Goal: Information Seeking & Learning: Learn about a topic

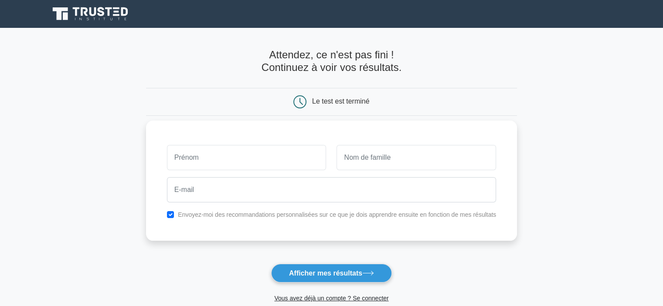
click at [220, 152] on input "text" at bounding box center [246, 157] width 159 height 25
type input "Joyce"
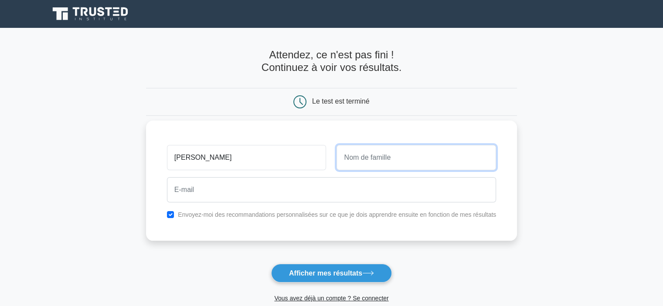
click at [380, 158] on input "text" at bounding box center [415, 157] width 159 height 25
type input "ITOUA"
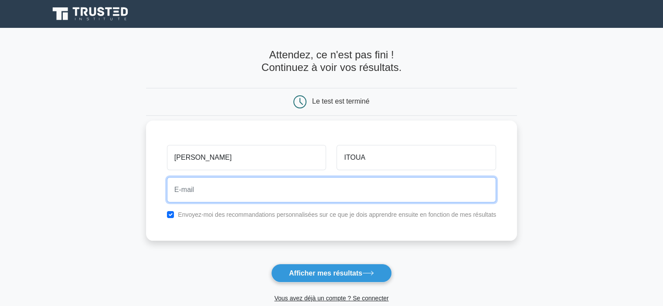
click at [346, 190] on input "email" at bounding box center [331, 189] width 329 height 25
type input "joycevarel@gmail.com"
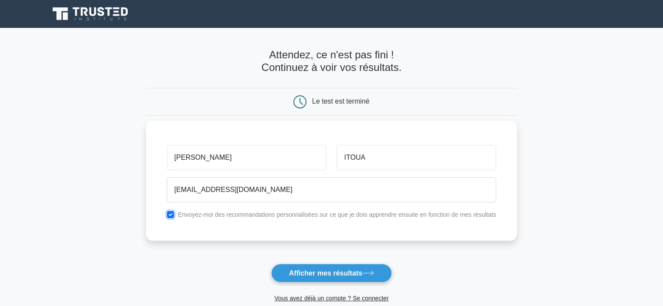
click at [170, 212] on input "checkbox" at bounding box center [170, 214] width 7 height 7
checkbox input "false"
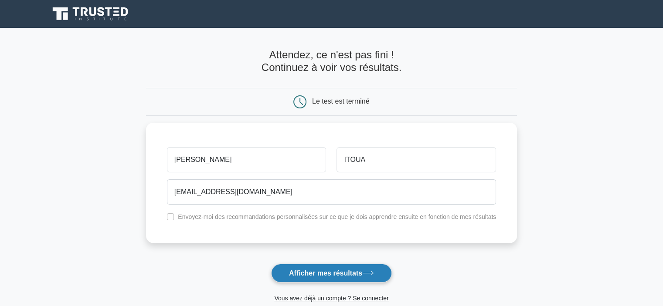
click at [356, 271] on font "Afficher mes résultats" at bounding box center [325, 273] width 73 height 7
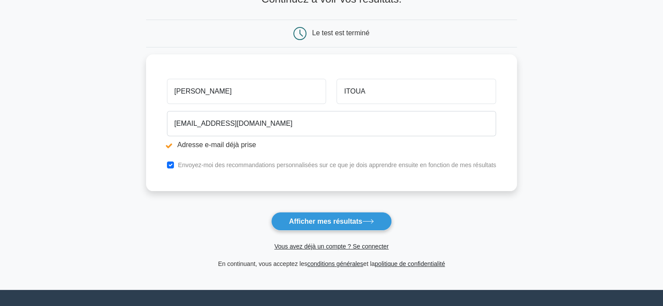
scroll to position [116, 0]
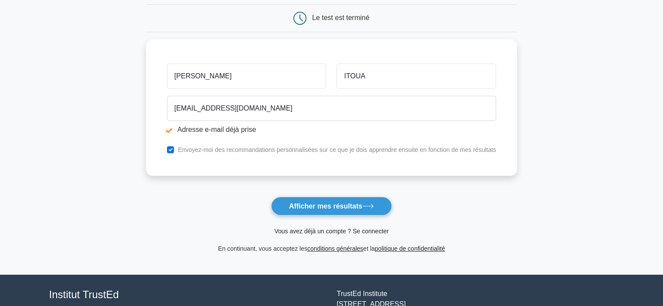
click at [319, 231] on font "Vous avez déjà un compte ? Se connecter" at bounding box center [331, 231] width 114 height 7
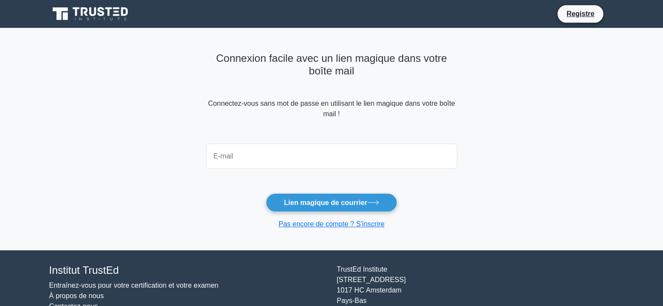
click at [299, 149] on input "email" at bounding box center [331, 156] width 251 height 25
type input "[EMAIL_ADDRESS][DOMAIN_NAME]"
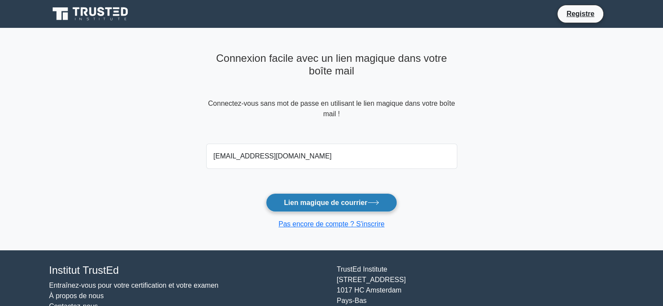
click at [309, 200] on font "Lien magique de courrier" at bounding box center [325, 202] width 83 height 7
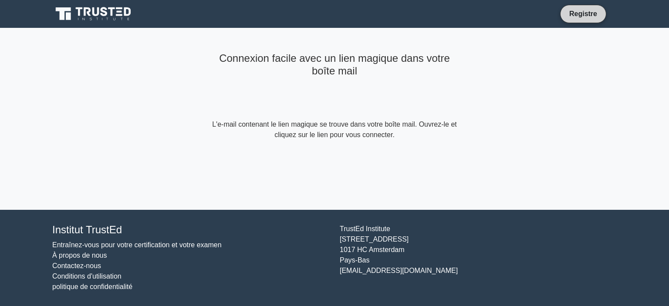
click at [586, 11] on font "Registre" at bounding box center [583, 13] width 28 height 7
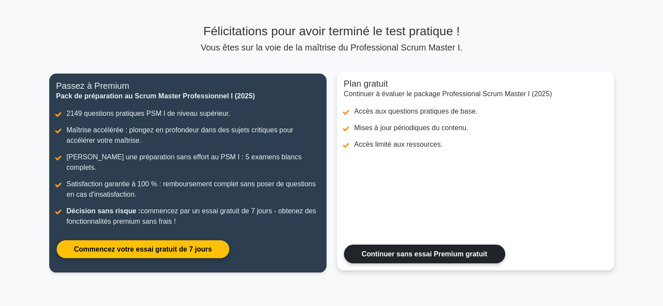
scroll to position [116, 0]
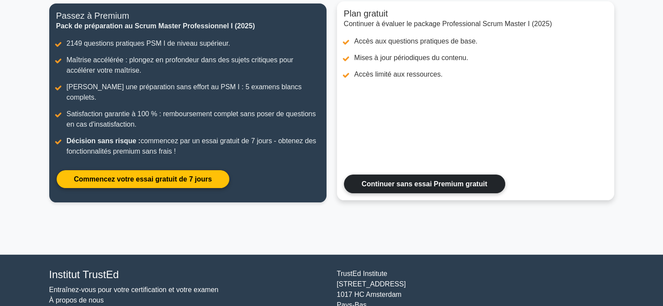
click at [410, 175] on link "Continuer sans essai Premium gratuit" at bounding box center [424, 184] width 161 height 19
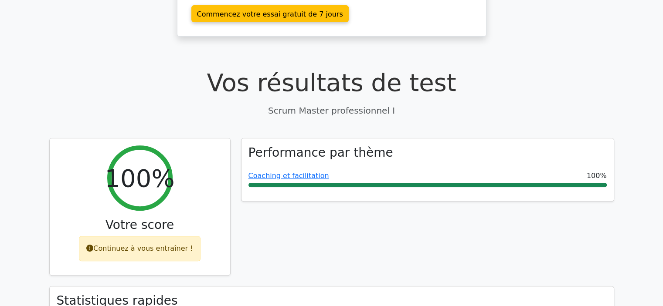
scroll to position [349, 0]
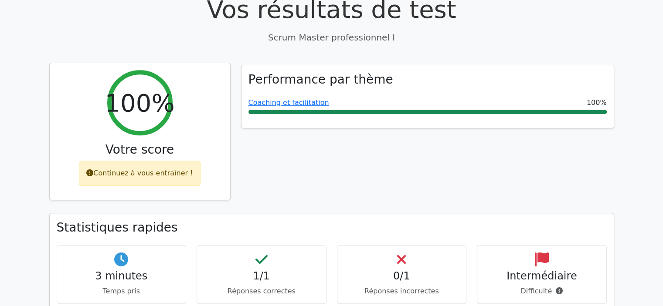
click at [155, 169] on font "Continuez à vous entraîner !" at bounding box center [142, 173] width 99 height 8
click at [90, 161] on div "Continuez à vous entraîner !" at bounding box center [139, 173] width 121 height 25
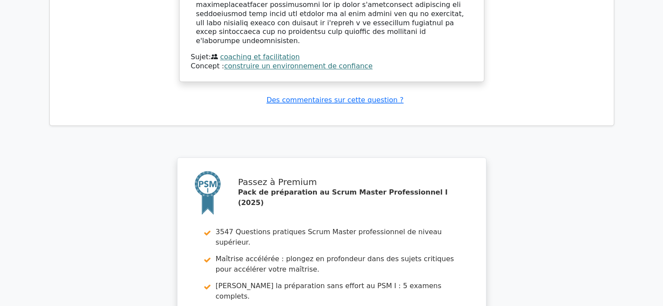
scroll to position [1332, 0]
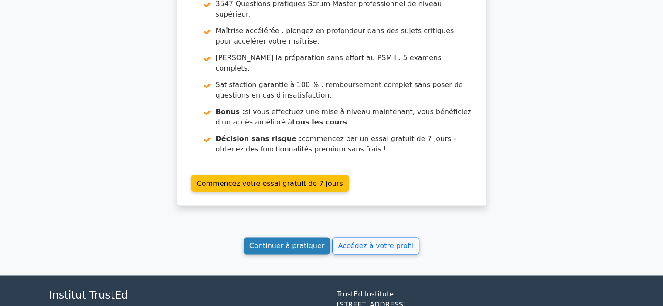
click at [297, 242] on font "Continuer à pratiquer" at bounding box center [286, 246] width 75 height 8
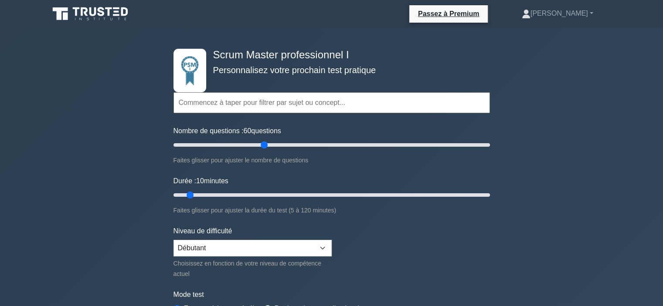
drag, startPoint x: 185, startPoint y: 145, endPoint x: 264, endPoint y: 145, distance: 79.3
type input "60"
click at [264, 145] on input "Nombre de questions : 60 questions" at bounding box center [331, 145] width 316 height 10
drag, startPoint x: 189, startPoint y: 193, endPoint x: 241, endPoint y: 194, distance: 51.9
type input "30"
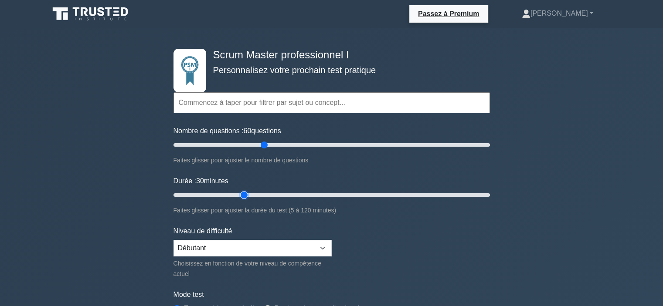
click at [241, 194] on input "Durée : 30 minutes" at bounding box center [331, 195] width 316 height 10
click at [272, 244] on select "Débutant Intermédiaire Expert" at bounding box center [252, 248] width 158 height 17
select select "expert"
click at [173, 240] on select "Débutant Intermédiaire Expert" at bounding box center [252, 248] width 158 height 17
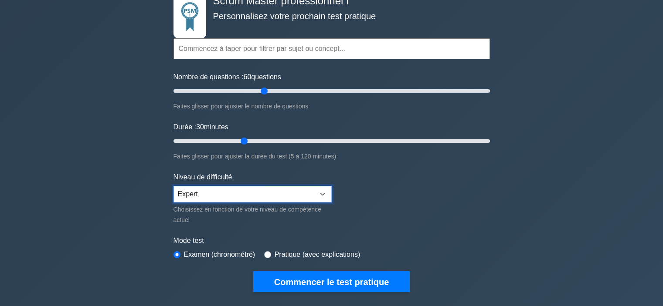
scroll to position [116, 0]
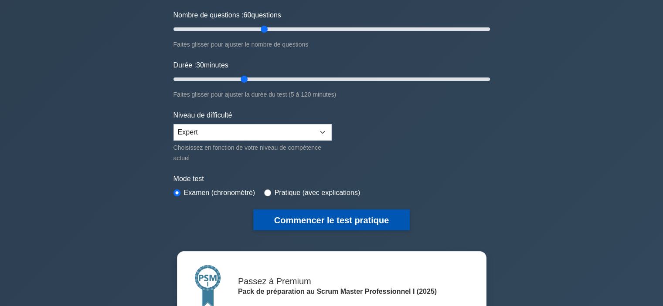
click at [327, 220] on font "Commencer le test pratique" at bounding box center [331, 221] width 115 height 10
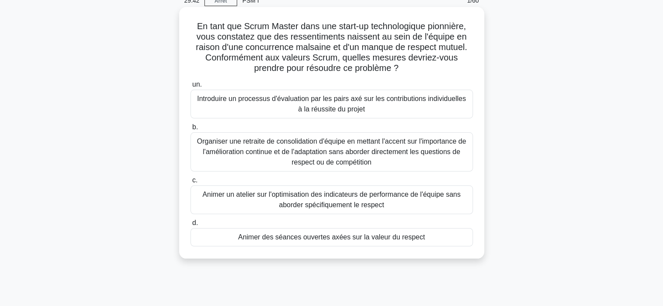
scroll to position [58, 0]
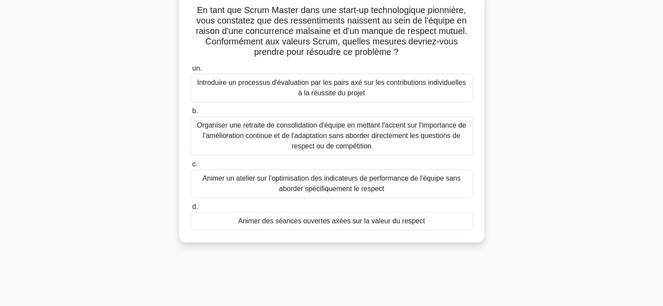
click at [341, 224] on font "Animer des séances ouvertes axées sur la valeur du respect" at bounding box center [331, 220] width 187 height 7
click at [190, 210] on input "d. Animer des séances ouvertes axées sur la valeur du respect" at bounding box center [190, 207] width 0 height 6
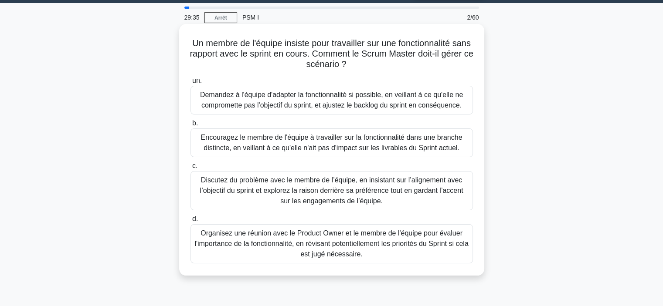
scroll to position [0, 0]
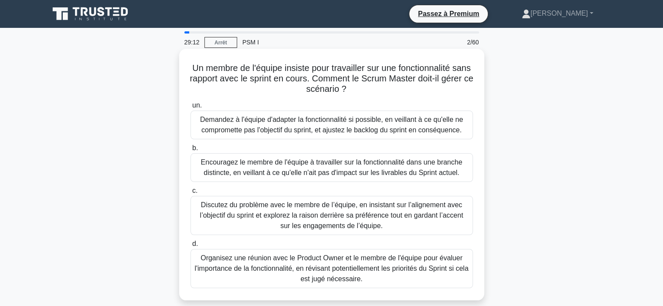
click at [337, 268] on font "Organisez une réunion avec le Product Owner et le membre de l'équipe pour évalu…" at bounding box center [331, 268] width 274 height 28
click at [190, 247] on input "d. Organisez une réunion avec le Product Owner et le membre de l'équipe pour év…" at bounding box center [190, 244] width 0 height 6
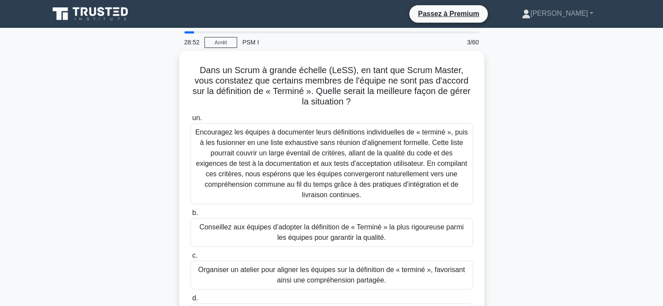
scroll to position [58, 0]
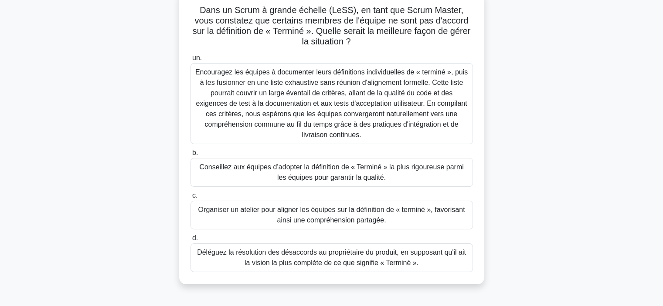
click at [428, 217] on font "Organiser un atelier pour aligner les équipes sur la définition de « terminé »,…" at bounding box center [331, 215] width 275 height 21
click at [190, 199] on input "c. Organiser un atelier pour aligner les équipes sur la définition de « terminé…" at bounding box center [190, 196] width 0 height 6
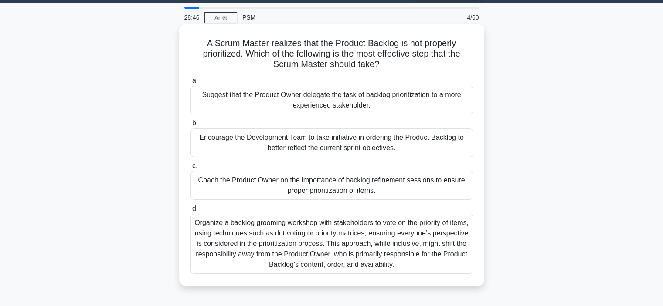
scroll to position [0, 0]
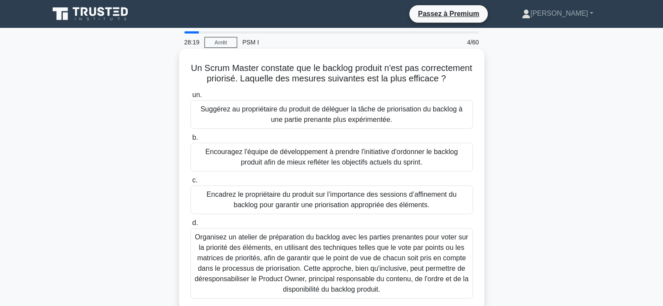
click at [387, 204] on font "Encadrez le propriétaire du produit sur l’importance des sessions d’affinement …" at bounding box center [332, 200] width 250 height 18
click at [190, 183] on input "c. Encadrez le propriétaire du produit sur l’importance des sessions d’affineme…" at bounding box center [190, 181] width 0 height 6
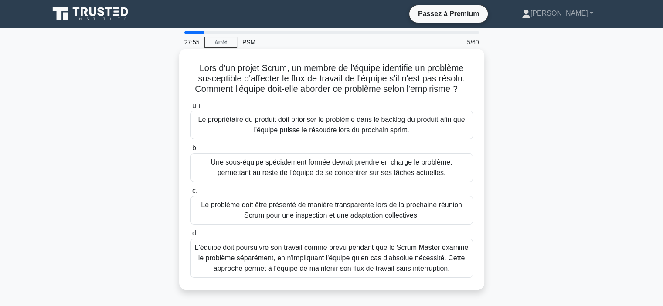
click at [392, 219] on font "Le problème doit être présenté de manière transparente lors de la prochaine réu…" at bounding box center [331, 210] width 261 height 18
click at [190, 194] on input "c. Le problème doit être présenté de manière transparente lors de la prochaine …" at bounding box center [190, 191] width 0 height 6
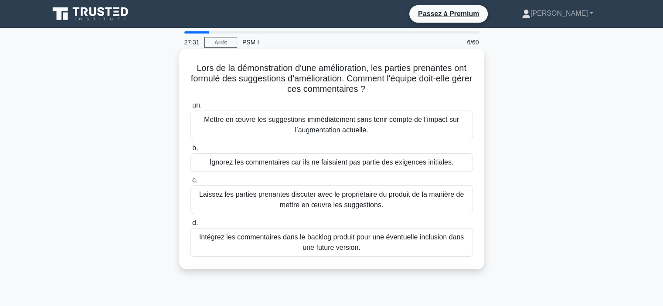
click at [285, 199] on font "Laissez les parties prenantes discuter avec le propriétaire du produit de la ma…" at bounding box center [331, 200] width 264 height 18
click at [190, 183] on input "c. Laissez les parties prenantes discuter avec le propriétaire du produit de la…" at bounding box center [190, 181] width 0 height 6
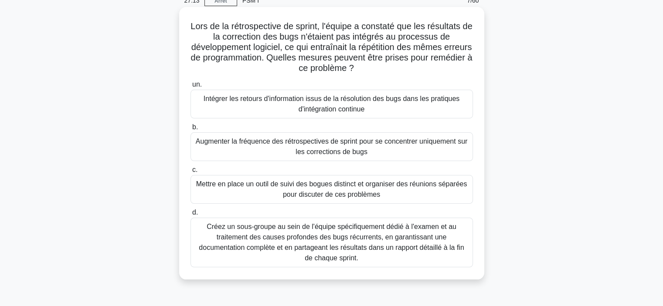
scroll to position [58, 0]
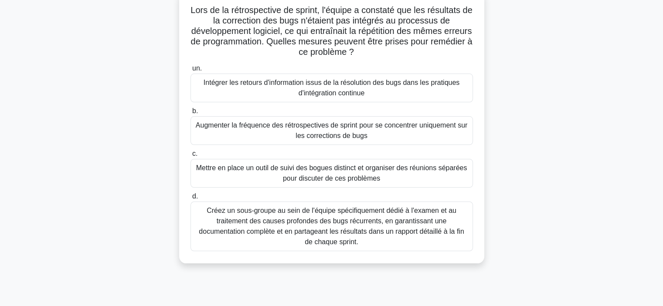
click at [342, 92] on font "Intégrer les retours d'information issus de la résolution des bugs dans les pra…" at bounding box center [331, 88] width 256 height 18
click at [190, 71] on input "un. Intégrer les retours d'information issus de la résolution des bugs dans les…" at bounding box center [190, 69] width 0 height 6
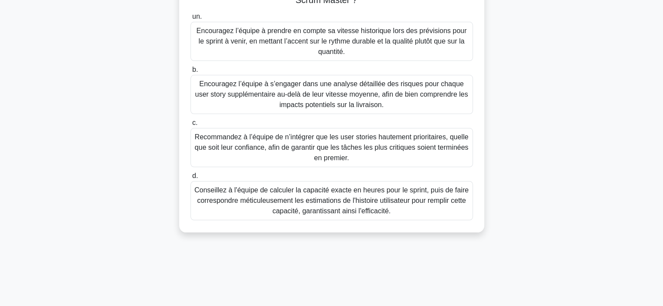
scroll to position [116, 0]
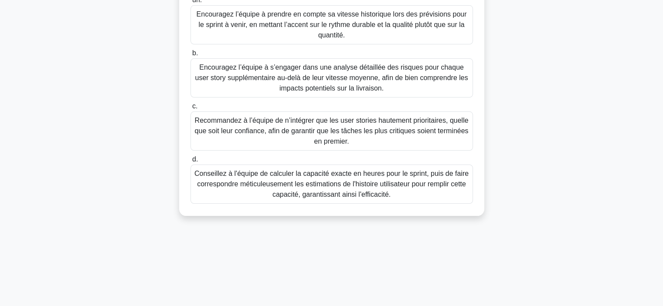
click at [412, 187] on font "Conseillez à l'équipe de calculer la capacité exacte en heures pour le sprint, …" at bounding box center [331, 184] width 274 height 28
click at [190, 163] on input "d. Conseillez à l'équipe de calculer la capacité exacte en heures pour le sprin…" at bounding box center [190, 160] width 0 height 6
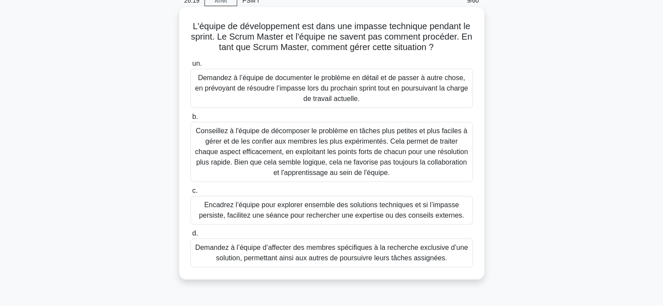
scroll to position [58, 0]
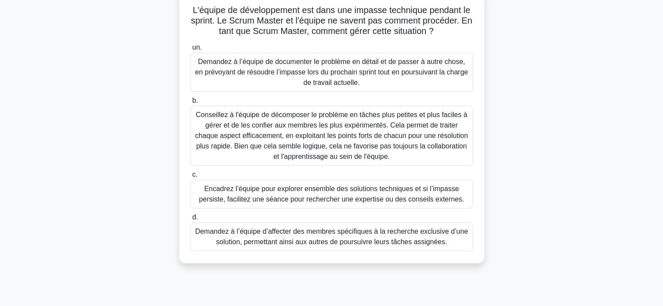
click at [335, 197] on font "Encadrez l’équipe pour explorer ensemble des solutions techniques et si l’impas…" at bounding box center [331, 194] width 265 height 18
click at [190, 178] on input "c. Encadrez l’équipe pour explorer ensemble des solutions techniques et si l’im…" at bounding box center [190, 175] width 0 height 6
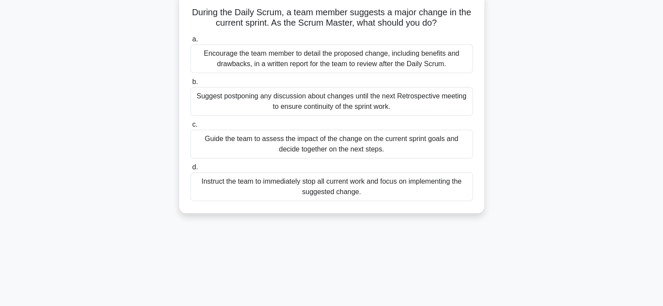
scroll to position [0, 0]
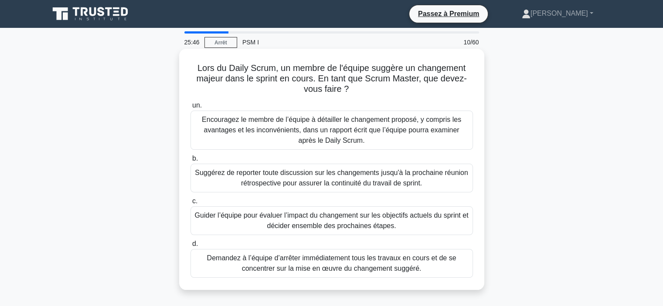
click at [397, 224] on font "Guider l’équipe pour évaluer l’impact du changement sur les objectifs actuels d…" at bounding box center [331, 220] width 275 height 21
click at [190, 204] on input "c. Guider l’équipe pour évaluer l’impact du changement sur les objectifs actuel…" at bounding box center [190, 202] width 0 height 6
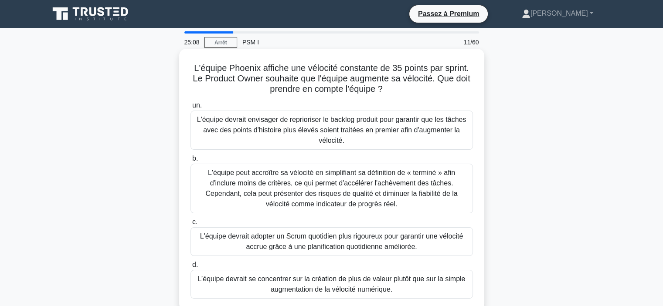
click at [380, 134] on font "L'équipe devrait envisager de reprioriser le backlog produit pour garantir que …" at bounding box center [331, 130] width 269 height 28
click at [190, 108] on input "un. L'équipe devrait envisager de reprioriser le backlog produit pour garantir …" at bounding box center [190, 106] width 0 height 6
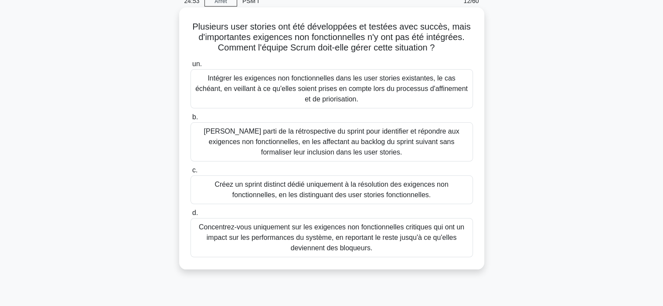
scroll to position [58, 0]
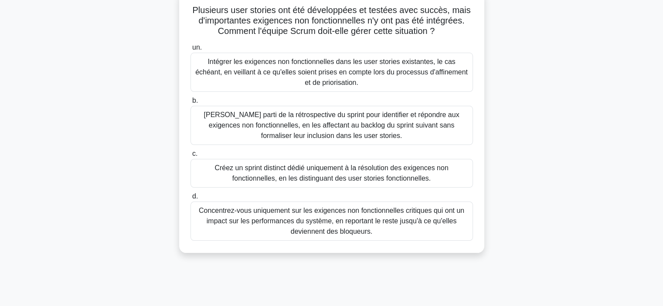
click at [353, 86] on font "Intégrer les exigences non fonctionnelles dans les user stories existantes, le …" at bounding box center [331, 72] width 275 height 31
click at [190, 51] on input "un. Intégrer les exigences non fonctionnelles dans les user stories existantes,…" at bounding box center [190, 48] width 0 height 6
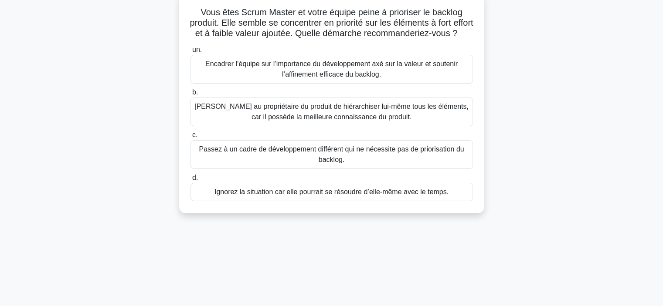
scroll to position [0, 0]
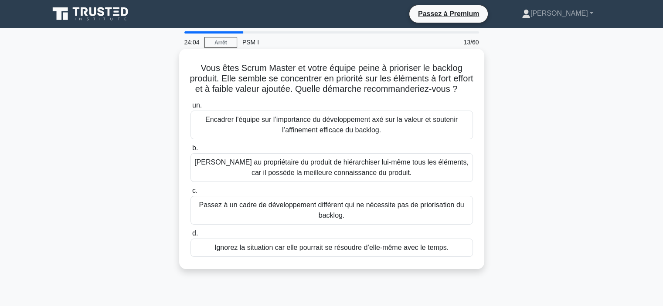
click at [378, 176] on font "[PERSON_NAME] au propriétaire du produit de hiérarchiser lui-même tous les élém…" at bounding box center [331, 168] width 274 height 18
click at [190, 151] on input "b. Demandez au propriétaire du produit de hiérarchiser lui-même tous les élémen…" at bounding box center [190, 149] width 0 height 6
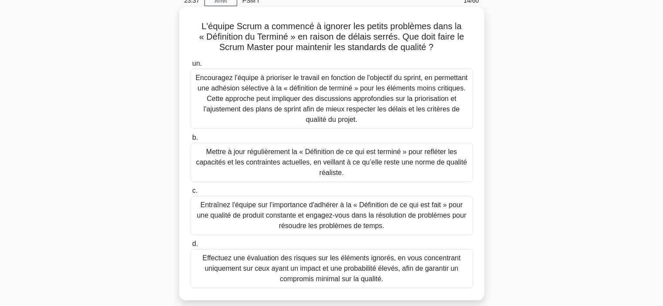
scroll to position [58, 0]
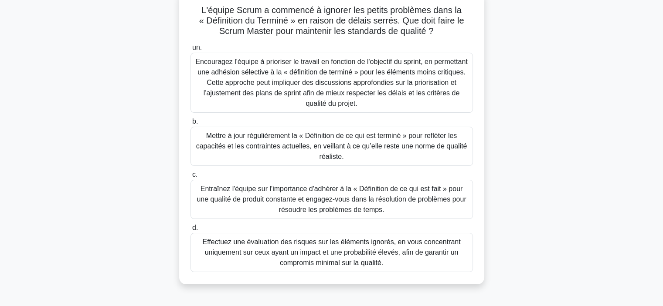
click at [291, 202] on font "Entraînez l'équipe sur l'importance d'adhérer à la « Définition de ce qui est f…" at bounding box center [331, 199] width 269 height 28
click at [190, 178] on input "c. Entraînez l'équipe sur l'importance d'adhérer à la « Définition de ce qui es…" at bounding box center [190, 175] width 0 height 6
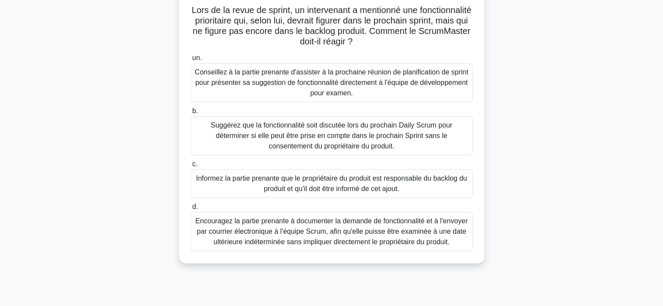
click at [359, 186] on font "Informez la partie prenante que le propriétaire du produit est responsable du b…" at bounding box center [331, 184] width 271 height 18
click at [190, 167] on input "c. Informez la partie prenante que le propriétaire du produit est responsable d…" at bounding box center [190, 165] width 0 height 6
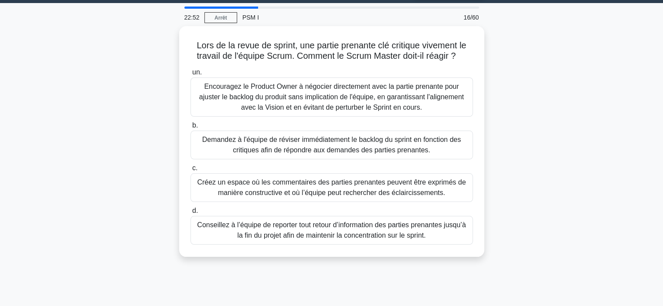
scroll to position [0, 0]
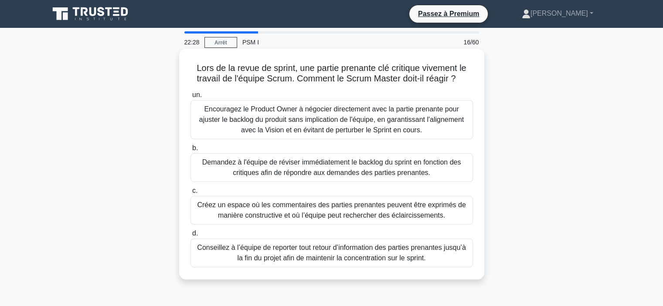
click at [401, 122] on font "Encouragez le Product Owner à négocier directement avec la partie prenante pour…" at bounding box center [331, 119] width 264 height 28
click at [190, 98] on input "un. Encouragez le Product Owner à négocier directement avec la partie prenante …" at bounding box center [190, 95] width 0 height 6
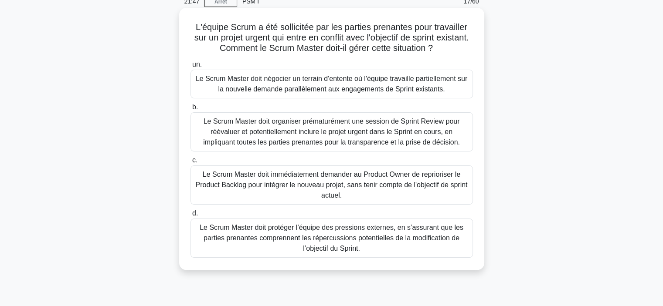
scroll to position [58, 0]
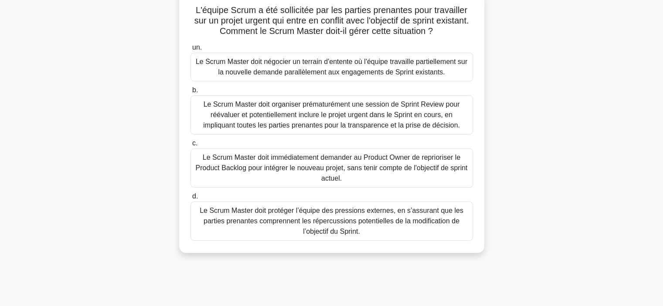
click at [352, 224] on font "Le Scrum Master doit protéger l’équipe des pressions externes, en s’assurant qu…" at bounding box center [332, 221] width 264 height 28
click at [190, 200] on input "d. Le Scrum Master doit protéger l’équipe des pressions externes, en s’assurant…" at bounding box center [190, 197] width 0 height 6
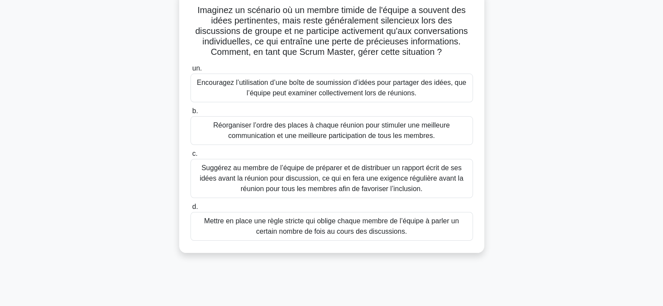
click at [434, 91] on font "Encouragez l’utilisation d’une boîte de soumission d’idées pour partager des id…" at bounding box center [331, 88] width 275 height 21
click at [190, 71] on input "un. Encouragez l’utilisation d’une boîte de soumission d’idées pour partager de…" at bounding box center [190, 69] width 0 height 6
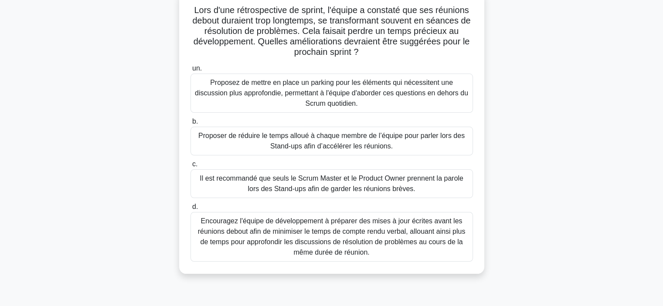
click at [359, 240] on font "Encouragez l'équipe de développement à préparer des mises à jour écrites avant …" at bounding box center [332, 236] width 268 height 39
click at [190, 210] on input "d. Encouragez l'équipe de développement à préparer des mises à jour écrites ava…" at bounding box center [190, 207] width 0 height 6
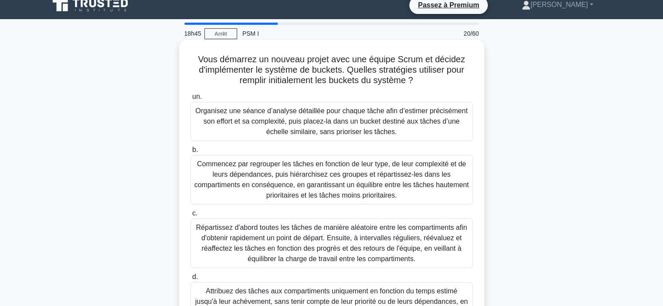
scroll to position [0, 0]
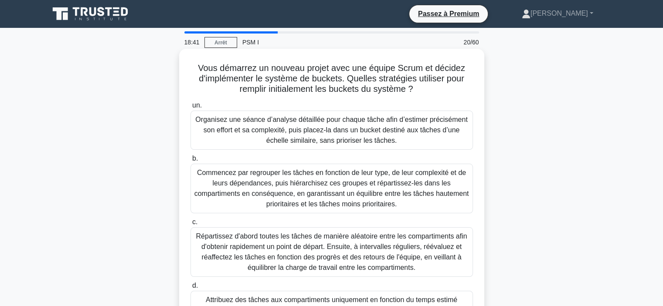
click at [341, 127] on font "Organisez une séance d’analyse détaillée pour chaque tâche afin d’estimer préci…" at bounding box center [331, 130] width 272 height 28
click at [190, 108] on input "un. Organisez une séance d’analyse détaillée pour chaque tâche afin d’estimer p…" at bounding box center [190, 106] width 0 height 6
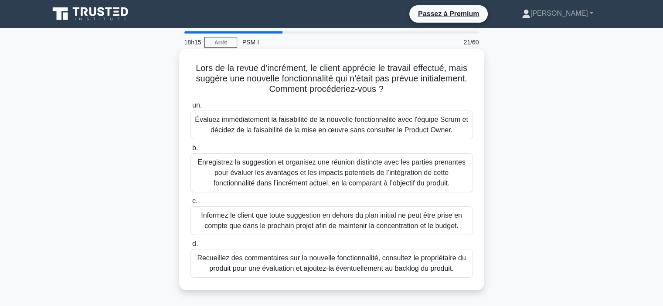
click at [303, 270] on font "Recueillez des commentaires sur la nouvelle fonctionnalité, consultez le propri…" at bounding box center [331, 263] width 268 height 18
click at [190, 247] on input "d. Recueillez des commentaires sur la nouvelle fonctionnalité, consultez le pro…" at bounding box center [190, 244] width 0 height 6
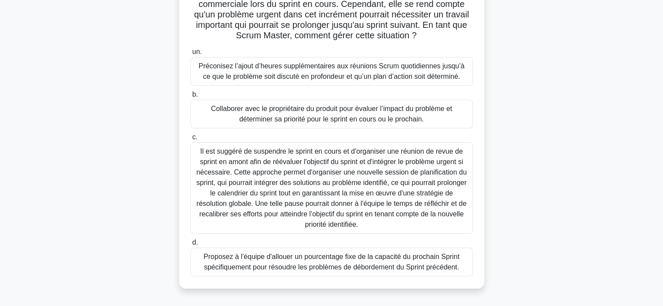
scroll to position [58, 0]
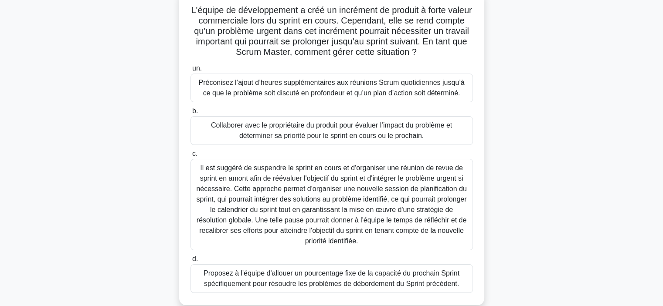
click at [304, 132] on font "Collaborer avec le propriétaire du produit pour évaluer l’impact du problème et…" at bounding box center [331, 131] width 241 height 18
click at [190, 114] on input "b. Collaborer avec le propriétaire du produit pour évaluer l’impact du problème…" at bounding box center [190, 111] width 0 height 6
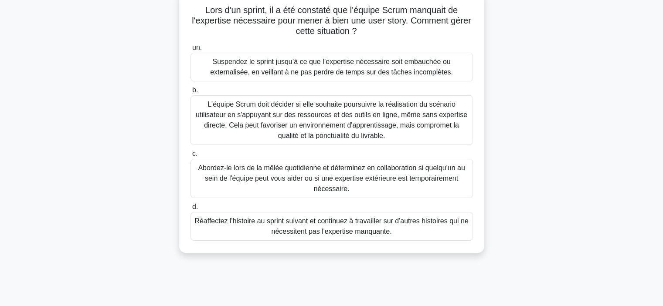
click at [369, 177] on font "Abordez-le lors de la mêlée quotidienne et déterminez en collaboration si quelq…" at bounding box center [331, 178] width 267 height 28
click at [190, 157] on input "c. Abordez-le lors de la mêlée quotidienne et déterminez en collaboration si qu…" at bounding box center [190, 154] width 0 height 6
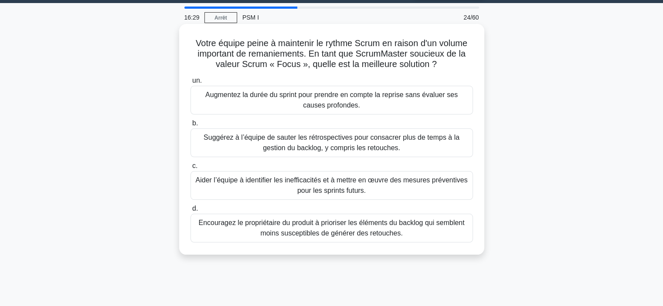
scroll to position [0, 0]
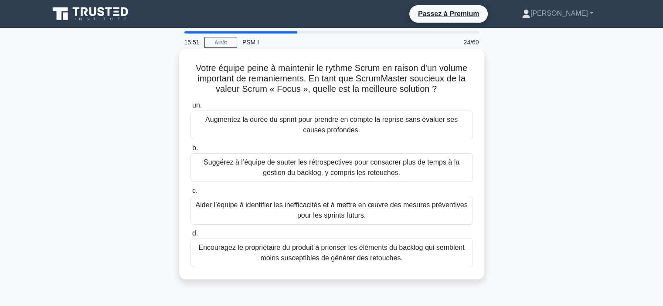
click at [396, 258] on font "Encouragez le propriétaire du produit à prioriser les éléments du backlog qui s…" at bounding box center [331, 253] width 266 height 18
click at [190, 237] on input "d. Encouragez le propriétaire du produit à prioriser les éléments du backlog qu…" at bounding box center [190, 234] width 0 height 6
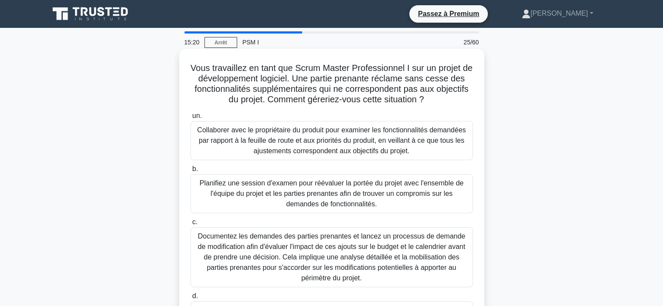
click at [310, 149] on font "Collaborer avec le propriétaire du produit pour examiner les fonctionnalités de…" at bounding box center [331, 140] width 268 height 28
click at [190, 119] on input "un. Collaborer avec le propriétaire du produit pour examiner les fonctionnalité…" at bounding box center [190, 116] width 0 height 6
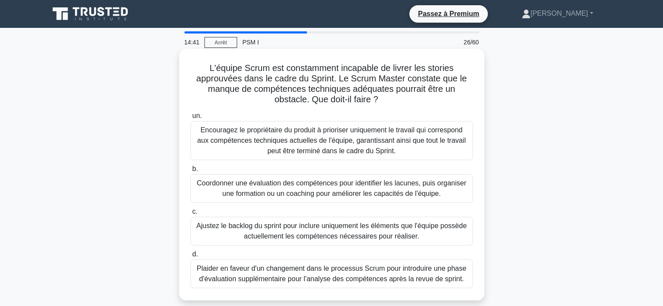
click at [324, 231] on font "Ajustez le backlog du sprint pour inclure uniquement les éléments que l'équipe …" at bounding box center [331, 231] width 275 height 21
click at [190, 215] on input "c. Ajustez le backlog du sprint pour inclure uniquement les éléments que l'équi…" at bounding box center [190, 212] width 0 height 6
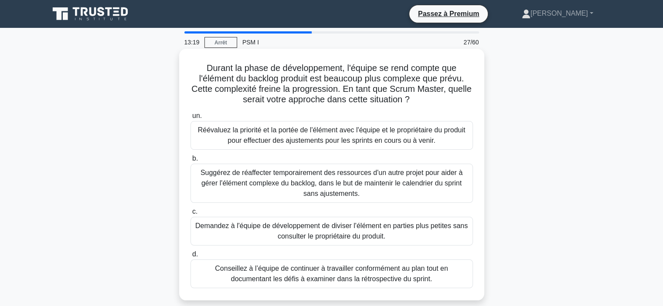
click at [338, 180] on font "Suggérez de réaffecter temporairement des ressources d'un autre projet pour aid…" at bounding box center [331, 183] width 262 height 28
click at [190, 162] on input "b. Suggérez de réaffecter temporairement des ressources d'un autre projet pour …" at bounding box center [190, 159] width 0 height 6
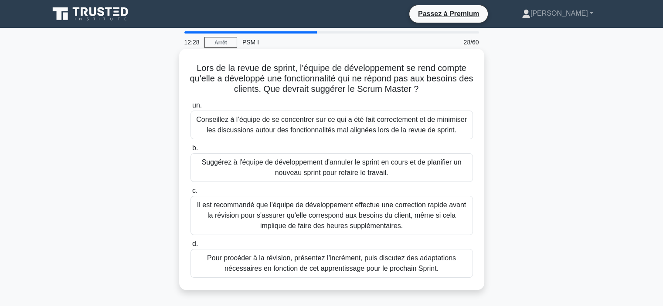
click at [369, 262] on font "Pour procéder à la révision, présentez l’incrément, puis discutez des adaptatio…" at bounding box center [331, 263] width 249 height 18
click at [190, 247] on input "d. Pour procéder à la révision, présentez l’incrément, puis discutez des adapta…" at bounding box center [190, 244] width 0 height 6
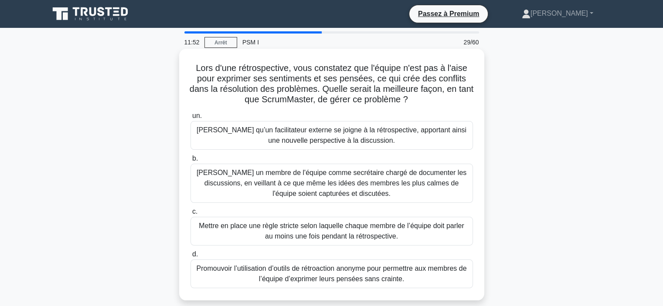
click at [319, 276] on font "Promouvoir l’utilisation d’outils de rétroaction anonyme pour permettre aux mem…" at bounding box center [332, 274] width 270 height 18
click at [190, 258] on input "d. Promouvoir l’utilisation d’outils de rétroaction anonyme pour permettre aux …" at bounding box center [190, 255] width 0 height 6
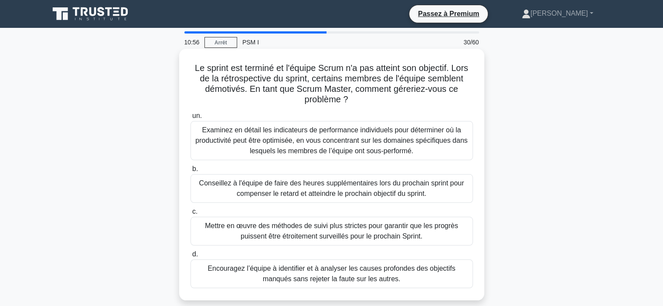
click at [394, 276] on font "Encouragez l’équipe à identifier et à analyser les causes profondes des objecti…" at bounding box center [331, 274] width 275 height 21
click at [190, 258] on input "d. Encouragez l’équipe à identifier et à analyser les causes profondes des obje…" at bounding box center [190, 255] width 0 height 6
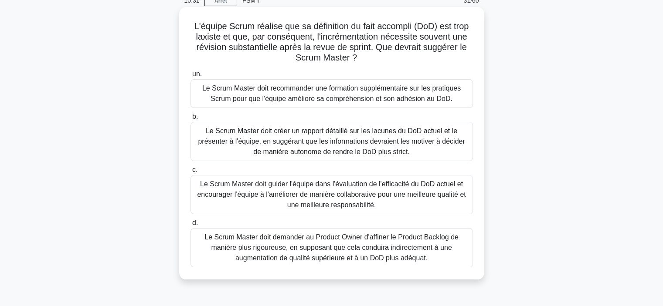
scroll to position [58, 0]
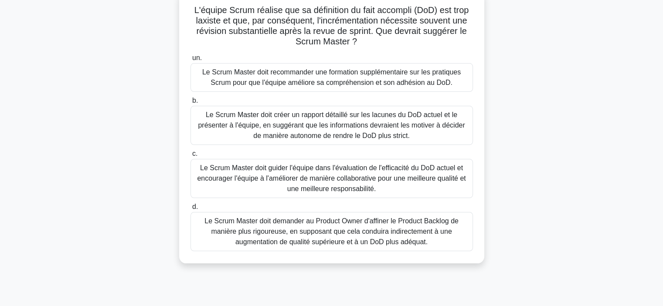
click at [338, 189] on font "Le Scrum Master doit guider l'équipe dans l'évaluation de l'efficacité du DoD a…" at bounding box center [331, 178] width 268 height 28
click at [190, 157] on input "c. Le Scrum Master doit guider l'équipe dans l'évaluation de l'efficacité du Do…" at bounding box center [190, 154] width 0 height 6
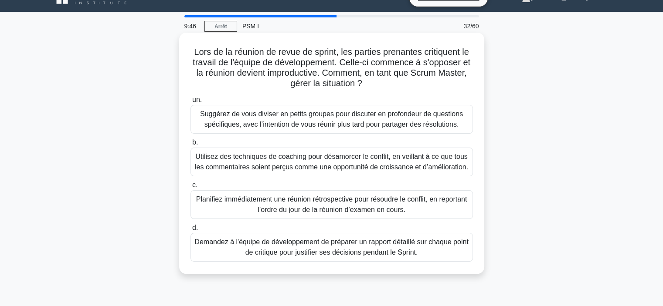
scroll to position [0, 0]
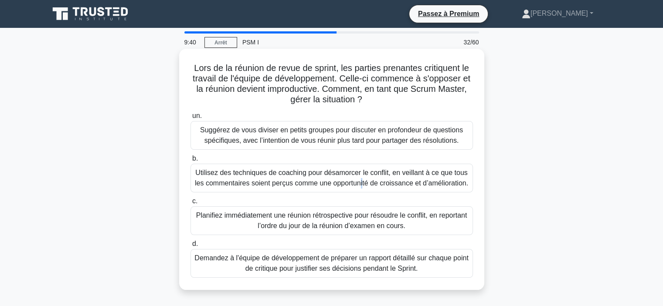
click at [283, 175] on font "Utilisez des techniques de coaching pour désamorcer le conflit, en veillant à c…" at bounding box center [331, 178] width 273 height 18
click at [256, 186] on font "Utilisez des techniques de coaching pour désamorcer le conflit, en veillant à c…" at bounding box center [331, 178] width 273 height 18
click at [190, 162] on input "b. Utilisez des techniques de coaching pour désamorcer le conflit, en veillant …" at bounding box center [190, 159] width 0 height 6
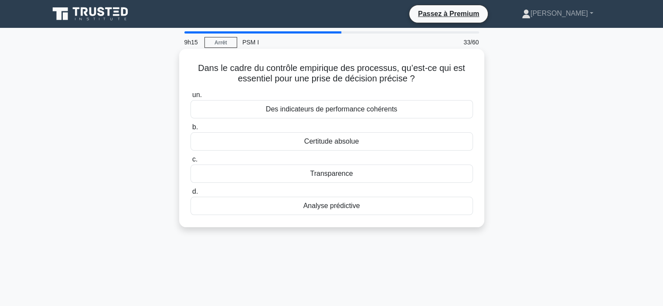
click at [349, 177] on font "Transparence" at bounding box center [331, 173] width 43 height 7
click at [190, 163] on input "c. Transparence" at bounding box center [190, 160] width 0 height 6
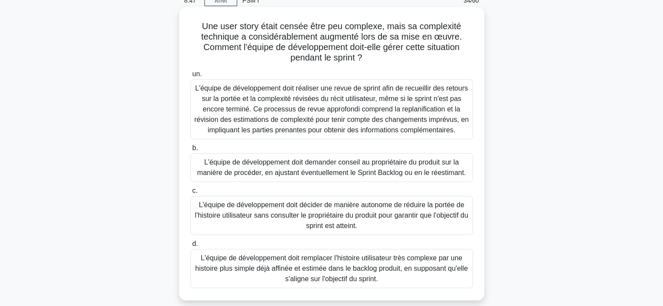
scroll to position [58, 0]
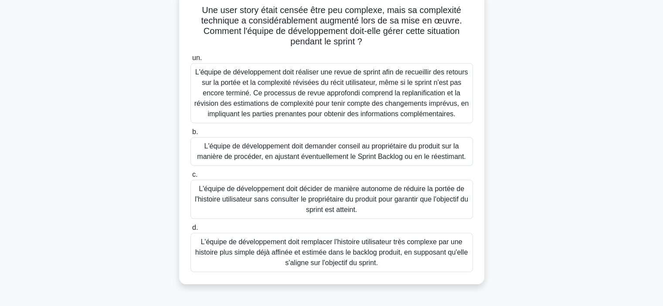
click at [386, 154] on font "L'équipe de développement doit demander conseil au propriétaire du produit sur …" at bounding box center [331, 151] width 268 height 18
click at [190, 135] on input "b. L'équipe de développement doit demander conseil au propriétaire du produit s…" at bounding box center [190, 132] width 0 height 6
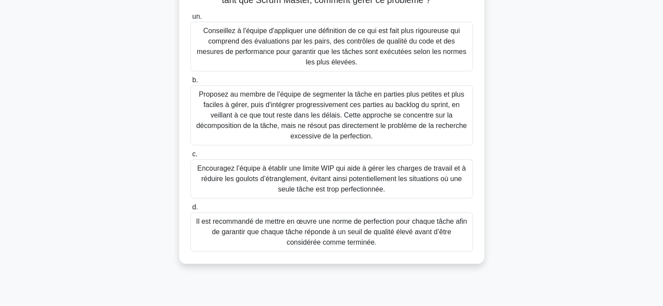
scroll to position [116, 0]
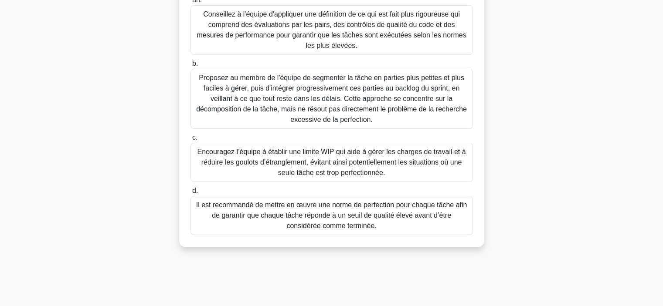
click at [359, 219] on font "Il est recommandé de mettre en œuvre une norme de perfection pour chaque tâche …" at bounding box center [331, 215] width 271 height 28
click at [190, 194] on input "d. Il est recommandé de mettre en œuvre une norme de perfection pour chaque tâc…" at bounding box center [190, 191] width 0 height 6
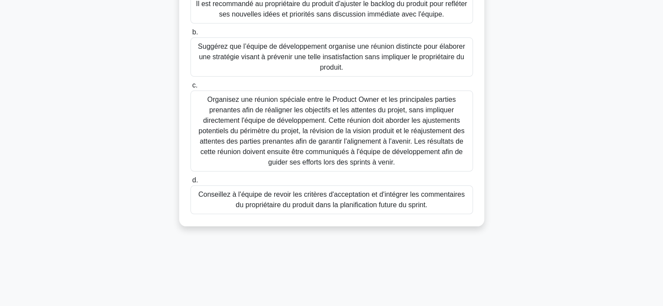
click at [434, 203] on font "Conseillez à l'équipe de revoir les critères d'acceptation et d'intégrer les co…" at bounding box center [331, 200] width 275 height 21
click at [190, 183] on input "d. Conseillez à l'équipe de revoir les critères d'acceptation et d'intégrer les…" at bounding box center [190, 181] width 0 height 6
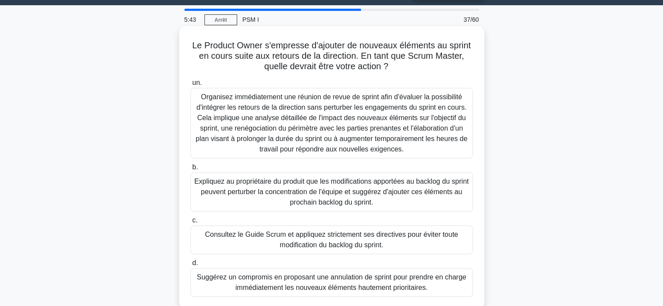
scroll to position [81, 0]
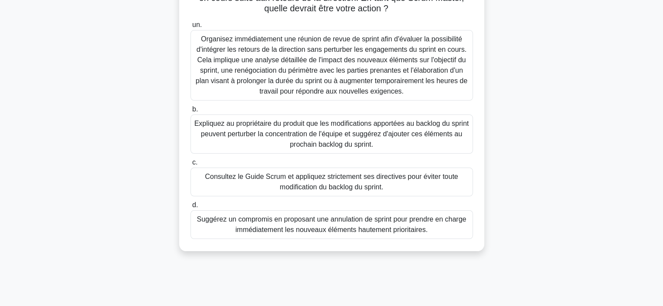
click at [278, 133] on font "Expliquez au propriétaire du produit que les modifications apportées au backlog…" at bounding box center [331, 134] width 275 height 28
click at [190, 112] on input "b. Expliquez au propriétaire du produit que les modifications apportées au back…" at bounding box center [190, 110] width 0 height 6
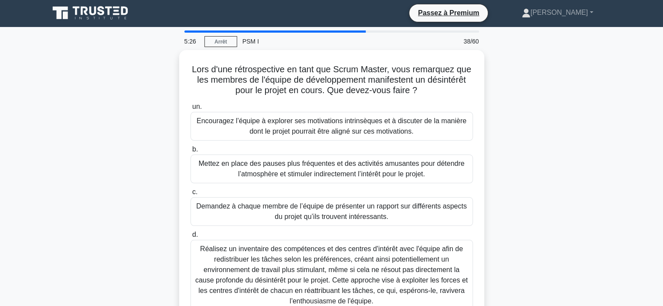
scroll to position [0, 0]
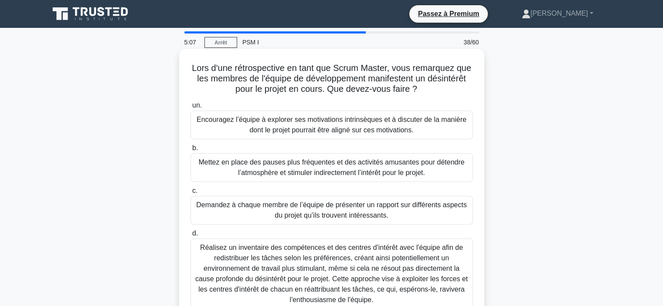
click at [210, 90] on h5 "Lors d'une rétrospective en tant que Scrum Master, vous remarquez que les membr…" at bounding box center [332, 79] width 284 height 32
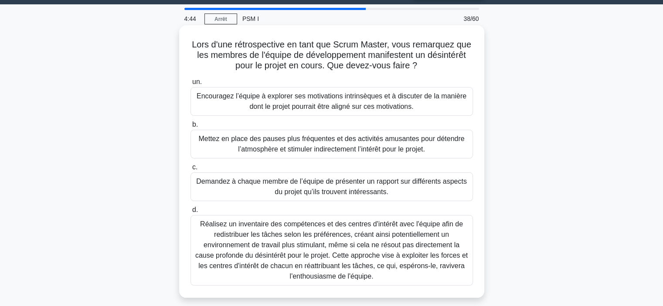
scroll to position [58, 0]
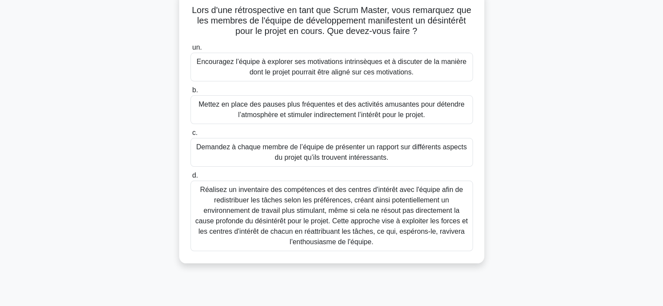
click at [398, 212] on font "Réalisez un inventaire des compétences et des centres d'intérêt avec l'équipe a…" at bounding box center [331, 216] width 272 height 60
click at [190, 179] on input "d. Réalisez un inventaire des compétences et des centres d'intérêt avec l'équip…" at bounding box center [190, 176] width 0 height 6
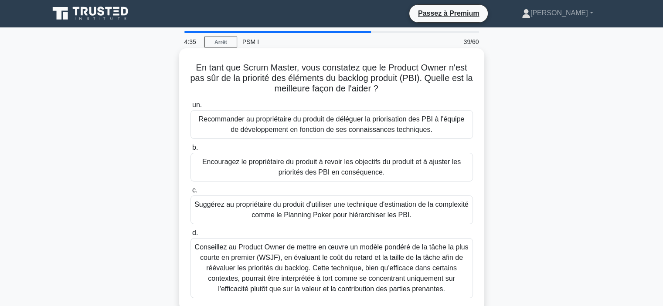
scroll to position [0, 0]
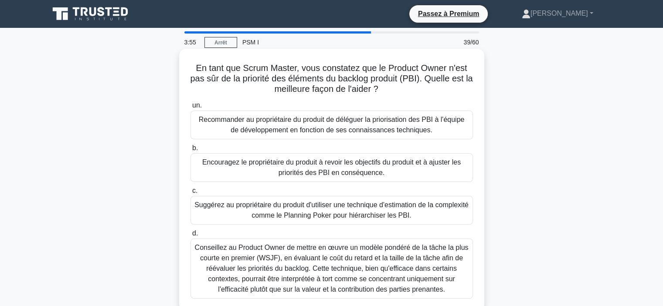
click at [398, 265] on font "Conseillez au Product Owner de mettre en œuvre un modèle pondéré de la tâche la…" at bounding box center [332, 268] width 274 height 49
click at [190, 237] on input "d. Conseillez au Product Owner de mettre en œuvre un modèle pondéré de la tâche…" at bounding box center [190, 234] width 0 height 6
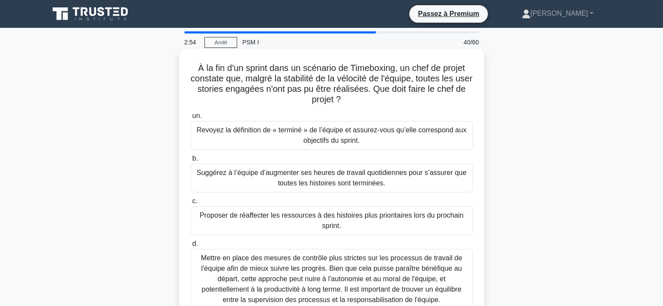
scroll to position [58, 0]
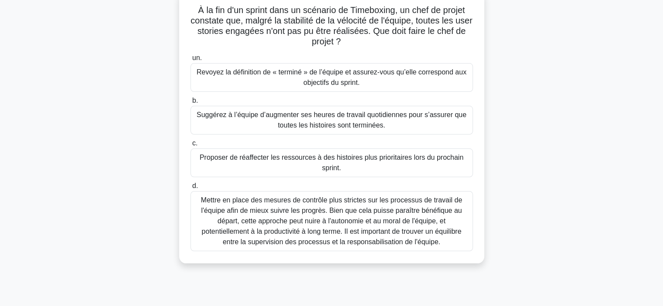
click at [339, 78] on font "Revoyez la définition de « terminé » de l’équipe et assurez-vous qu’elle corres…" at bounding box center [332, 77] width 270 height 18
click at [190, 61] on input "un. Revoyez la définition de « terminé » de l’équipe et assurez-vous qu’elle co…" at bounding box center [190, 58] width 0 height 6
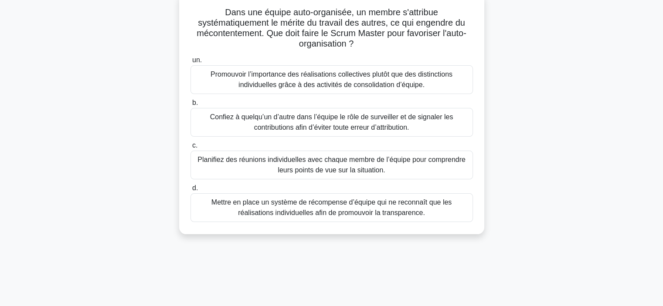
scroll to position [0, 0]
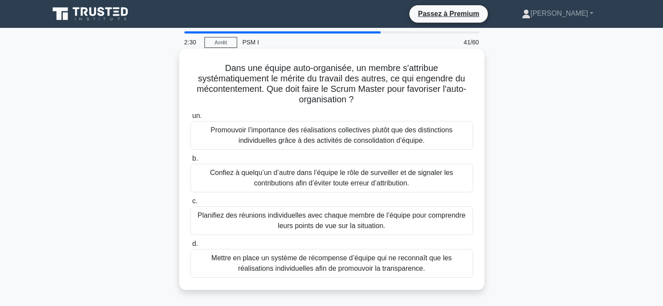
click at [366, 141] on font "Promouvoir l’importance des réalisations collectives plutôt que des distinction…" at bounding box center [331, 135] width 242 height 18
click at [190, 119] on input "un. Promouvoir l’importance des réalisations collectives plutôt que des distinc…" at bounding box center [190, 116] width 0 height 6
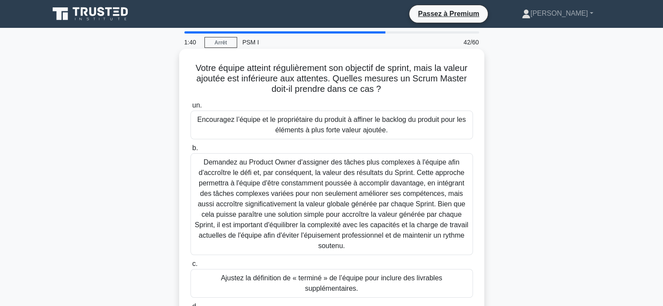
click at [326, 125] on font "Encouragez l’équipe et le propriétaire du produit à affiner le backlog du produ…" at bounding box center [331, 125] width 275 height 21
click at [190, 108] on input "un. Encouragez l’équipe et le propriétaire du produit à affiner le backlog du p…" at bounding box center [190, 106] width 0 height 6
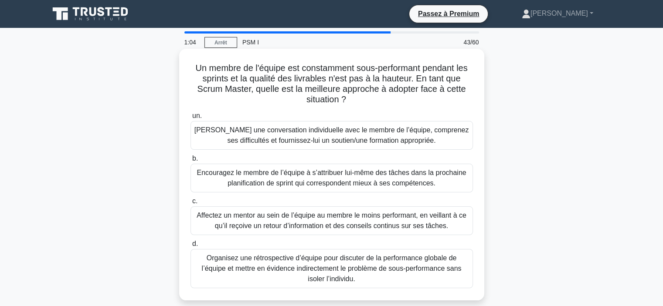
click at [324, 140] on font "[PERSON_NAME] une conversation individuelle avec le membre de l’équipe, compren…" at bounding box center [331, 135] width 275 height 18
click at [190, 119] on input "un. [PERSON_NAME] une conversation individuelle avec le membre de l’équipe, com…" at bounding box center [190, 116] width 0 height 6
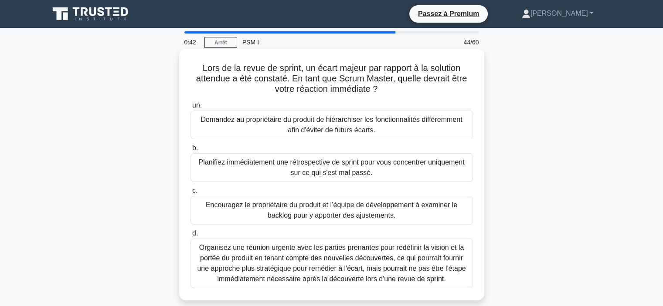
click at [249, 204] on font "Encouragez le propriétaire du produit et l’équipe de développement à examiner l…" at bounding box center [331, 210] width 251 height 18
click at [190, 194] on input "c. Encouragez le propriétaire du produit et l’équipe de développement à examine…" at bounding box center [190, 191] width 0 height 6
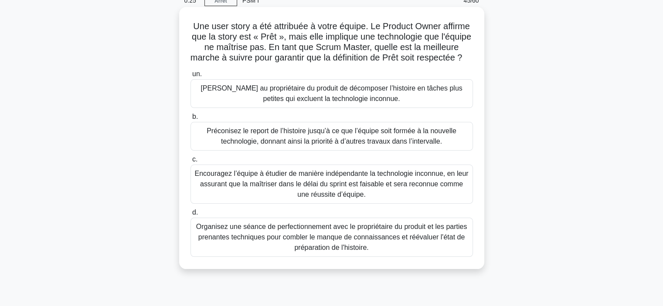
scroll to position [58, 0]
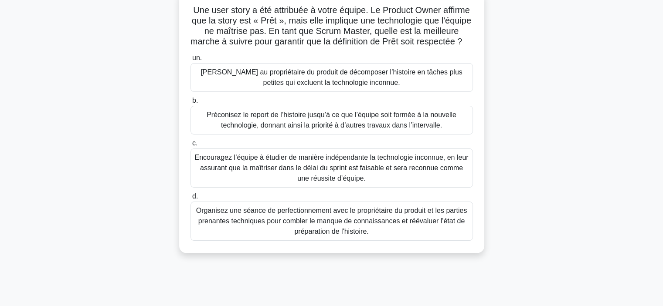
click at [397, 177] on font "Encouragez l’équipe à étudier de manière indépendante la technologie inconnue, …" at bounding box center [331, 168] width 274 height 28
click at [190, 146] on input "c. Encouragez l’équipe à étudier de manière indépendante la technologie inconnu…" at bounding box center [190, 144] width 0 height 6
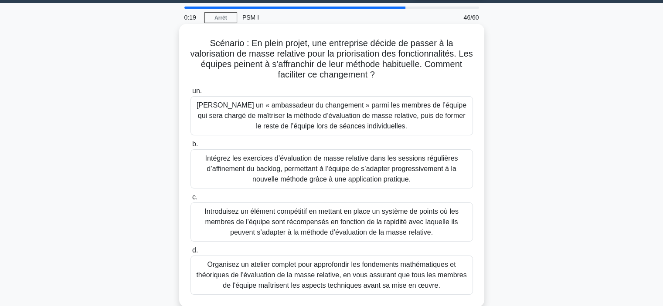
scroll to position [0, 0]
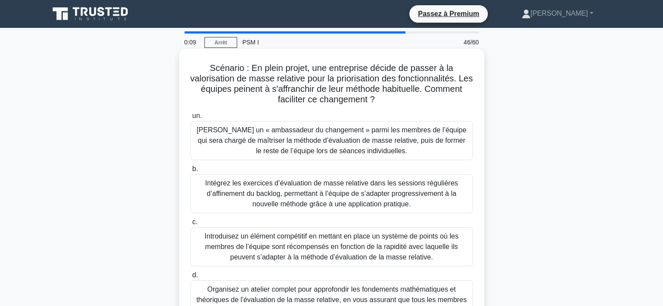
click at [248, 251] on font "Introduisez un élément compétitif en mettant en place un système de points où l…" at bounding box center [331, 247] width 254 height 28
click at [190, 225] on input "c. Introduisez un élément compétitif en mettant en place un système de points o…" at bounding box center [190, 223] width 0 height 6
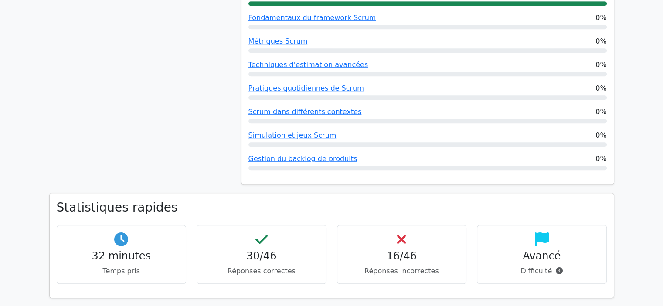
scroll to position [813, 0]
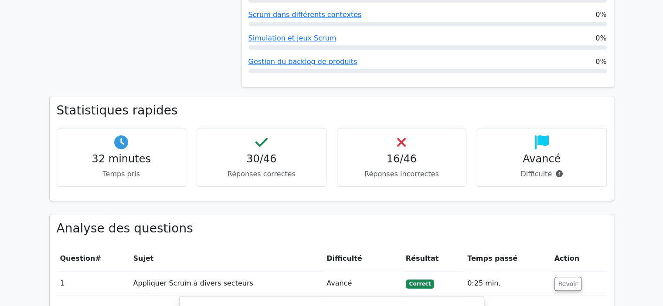
click at [278, 170] on font "Réponses correctes" at bounding box center [261, 174] width 68 height 8
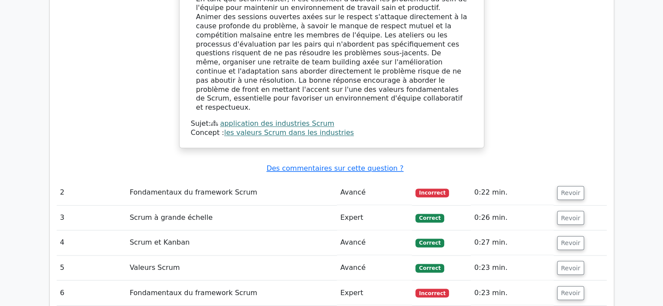
scroll to position [1394, 0]
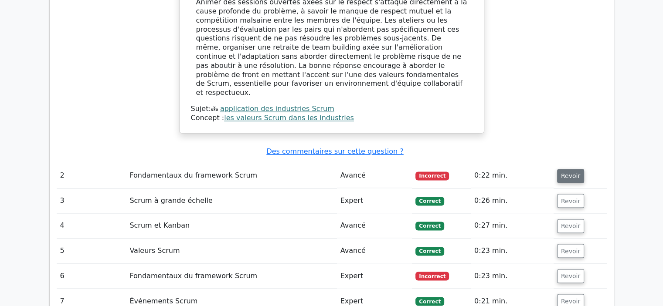
click at [569, 169] on button "Revoir" at bounding box center [570, 176] width 27 height 14
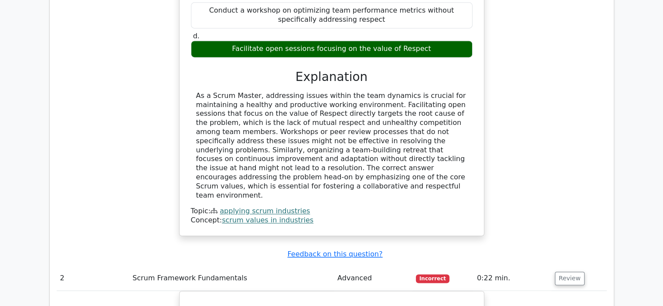
scroll to position [1215, 0]
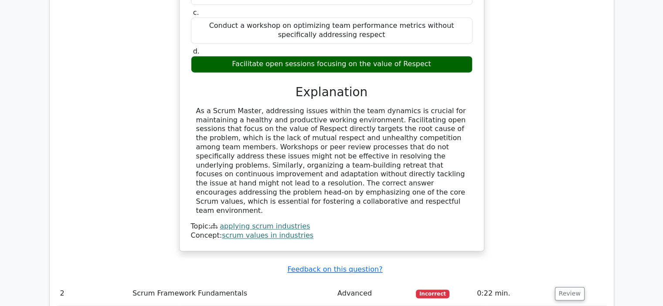
click at [362, 281] on td "Advanced" at bounding box center [373, 293] width 78 height 25
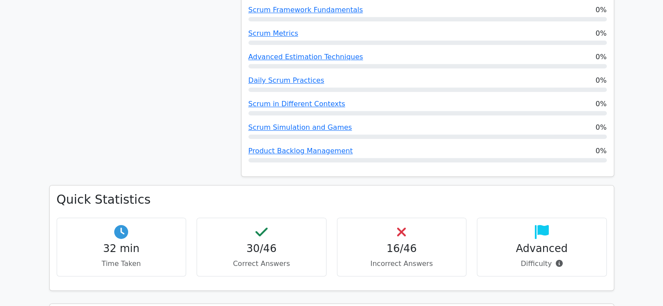
scroll to position [518, 0]
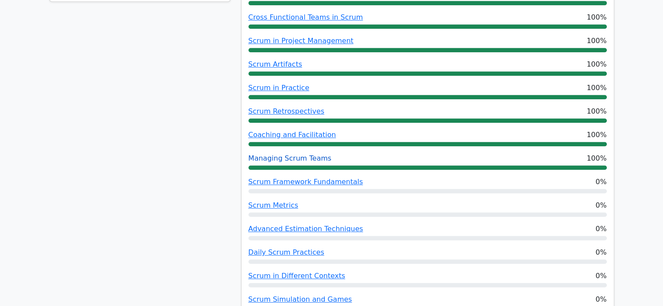
click at [312, 154] on link "Managing Scrum Teams" at bounding box center [289, 158] width 83 height 8
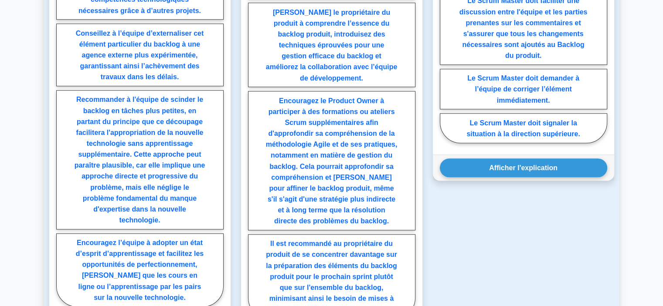
scroll to position [813, 0]
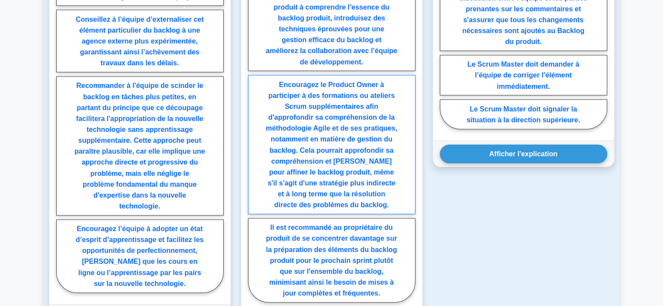
click at [265, 188] on label "Encouragez le Product Owner à participer à des formations ou ateliers Scrum sup…" at bounding box center [331, 144] width 167 height 139
click at [254, 117] on input "Encouragez le Product Owner à participer à des formations ou ateliers Scrum sup…" at bounding box center [251, 114] width 6 height 6
radio input "true"
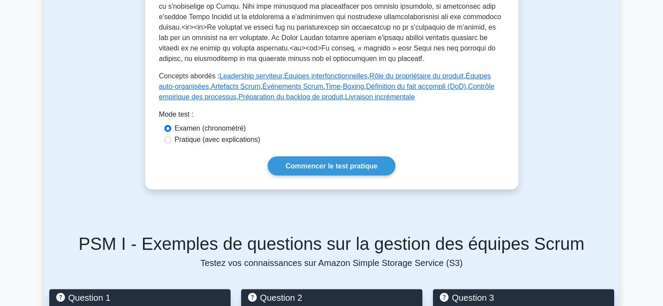
scroll to position [290, 0]
